Goal: Transaction & Acquisition: Purchase product/service

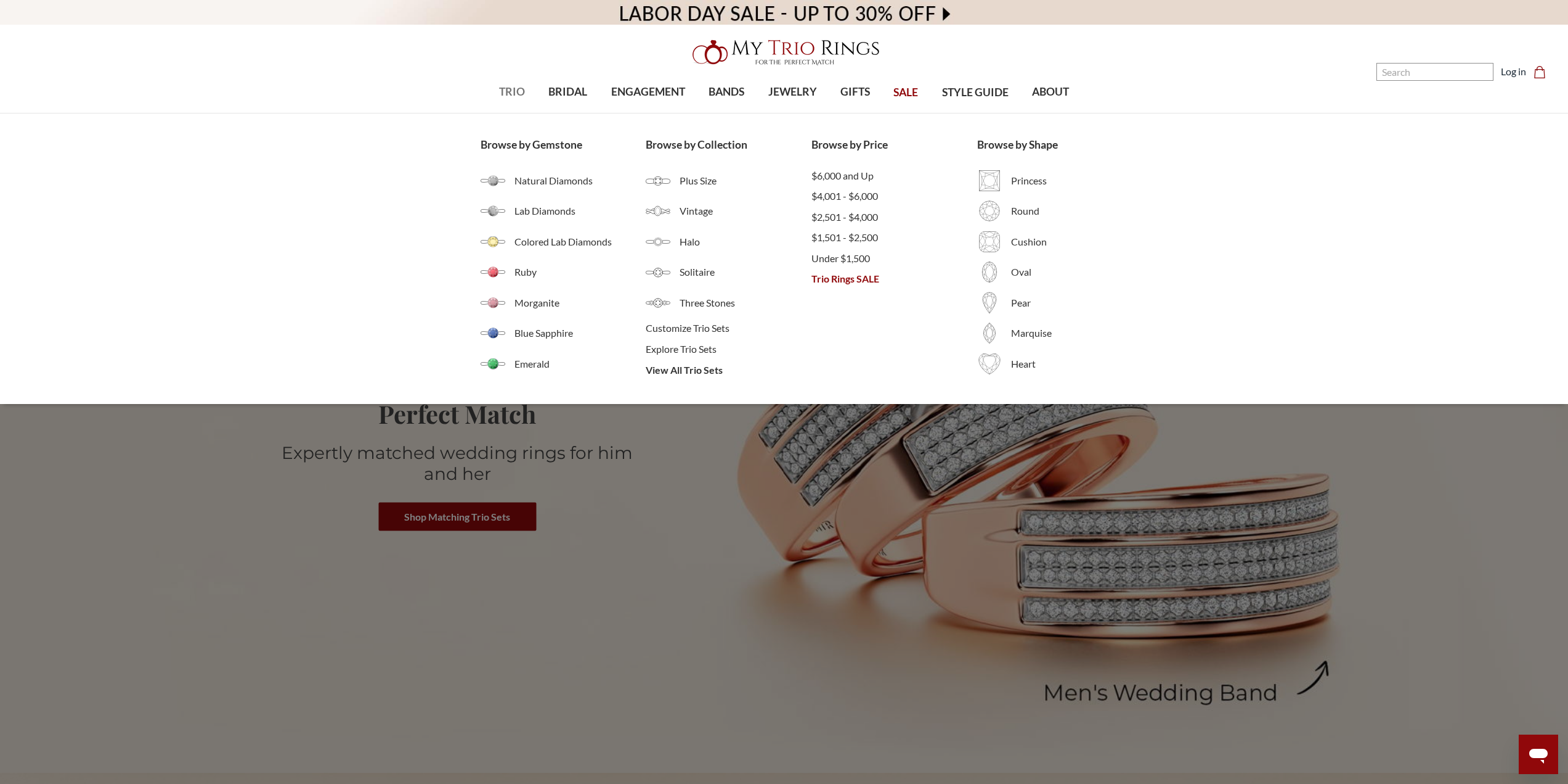
click at [501, 99] on span "TRIO" at bounding box center [511, 91] width 26 height 16
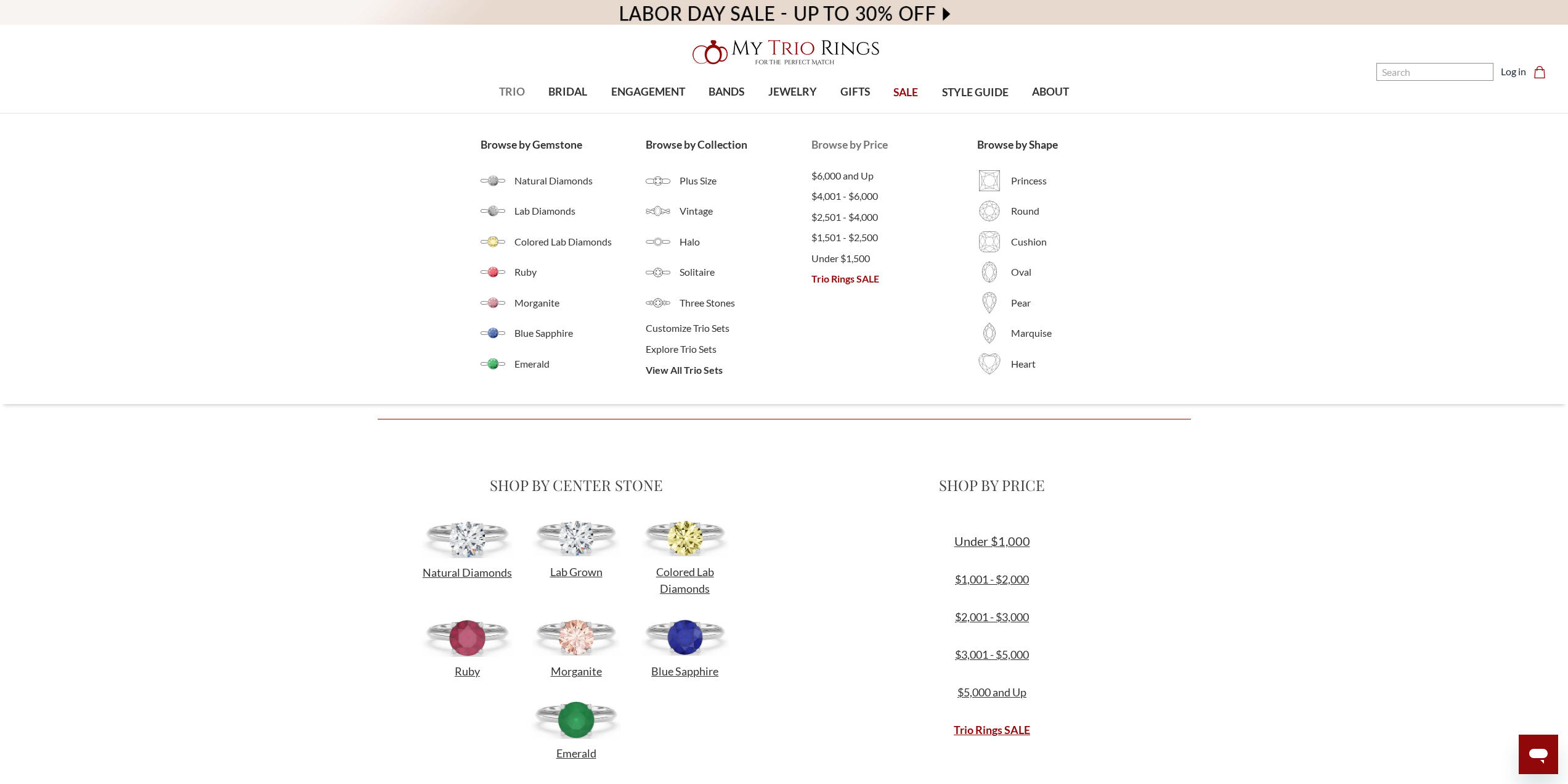
click at [843, 281] on span "Trio Rings SALE" at bounding box center [894, 278] width 166 height 14
